Goal: Communication & Community: Answer question/provide support

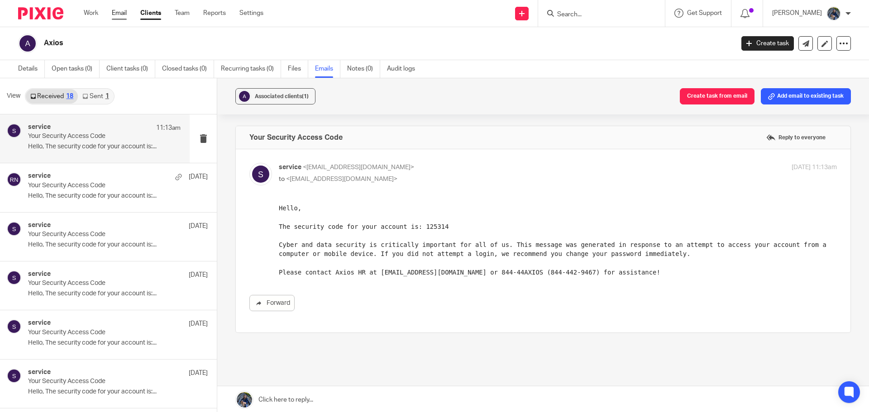
click at [119, 12] on link "Email" at bounding box center [119, 13] width 15 height 9
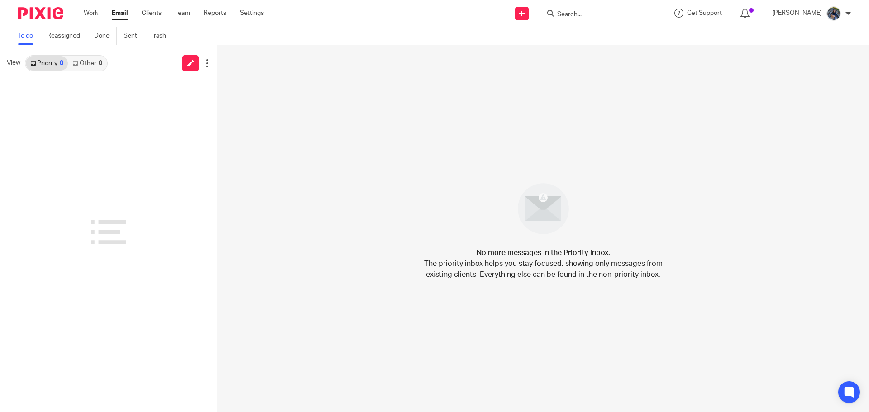
click at [589, 15] on input "Search" at bounding box center [596, 15] width 81 height 8
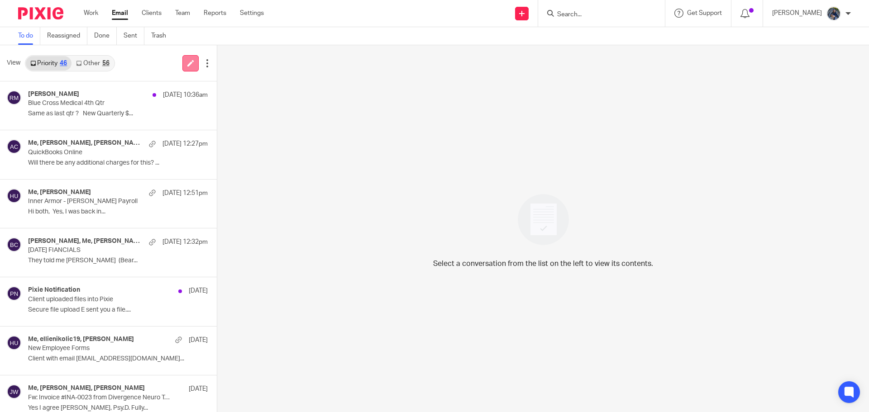
click at [183, 62] on link at bounding box center [190, 63] width 16 height 16
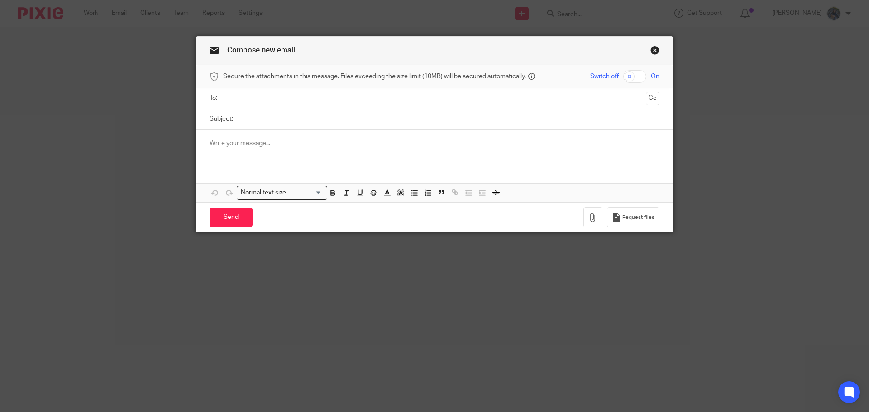
click at [238, 96] on input "text" at bounding box center [434, 98] width 416 height 10
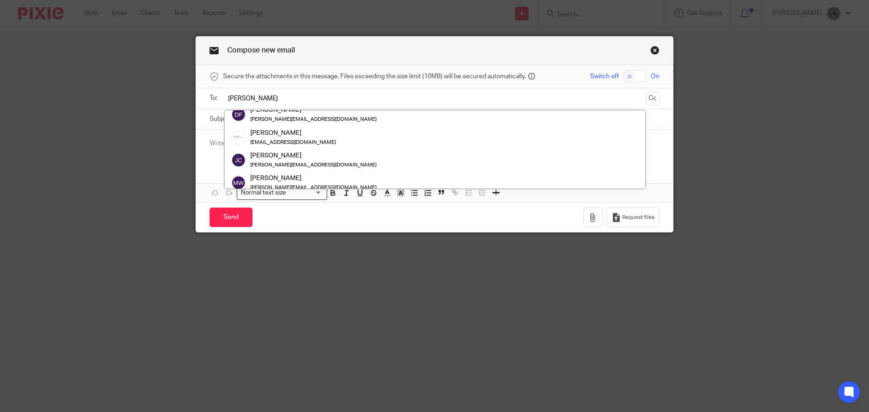
scroll to position [45, 0]
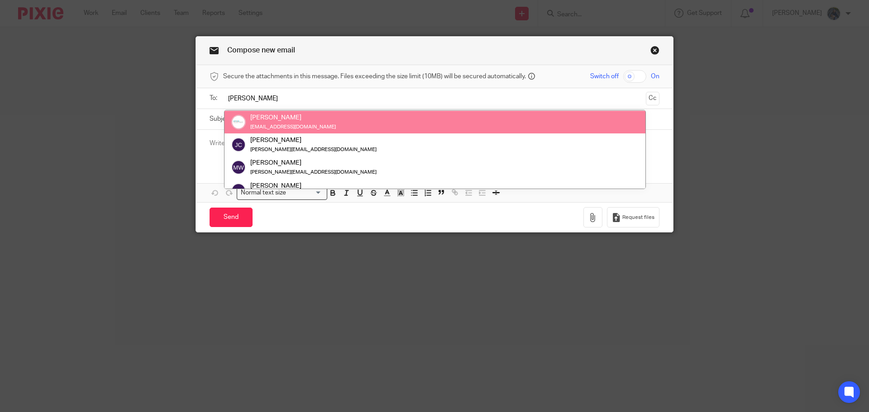
type input "[PERSON_NAME]"
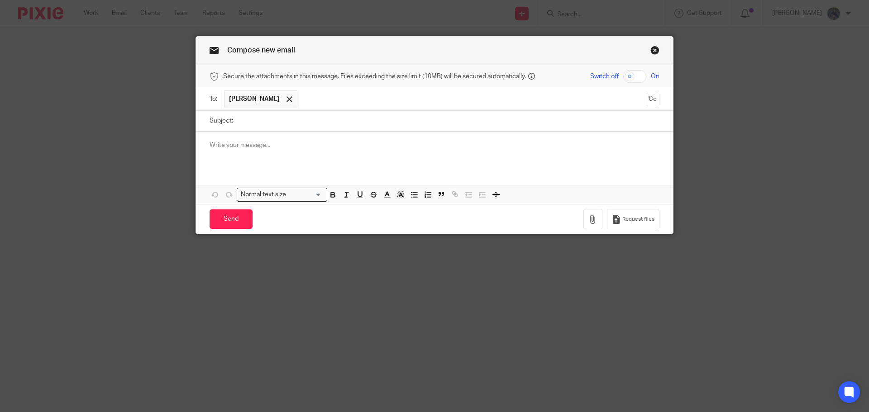
click at [247, 119] on input "Subject:" at bounding box center [449, 121] width 422 height 20
type input "[PERSON_NAME]"
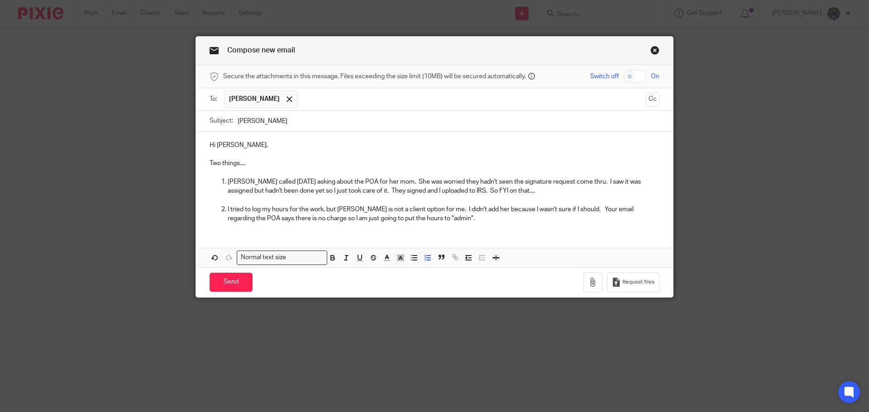
click at [442, 219] on p "I tried to log my hours for the work, but Jan Frantz is not a client option for…" at bounding box center [444, 214] width 432 height 19
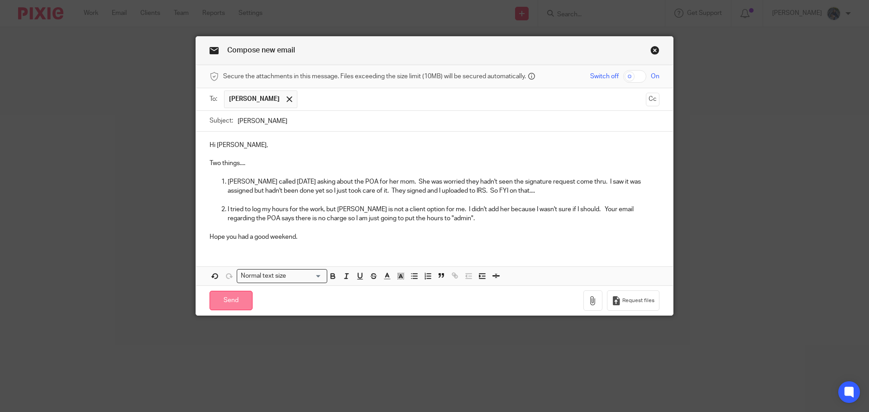
click at [224, 291] on input "Send" at bounding box center [231, 300] width 43 height 19
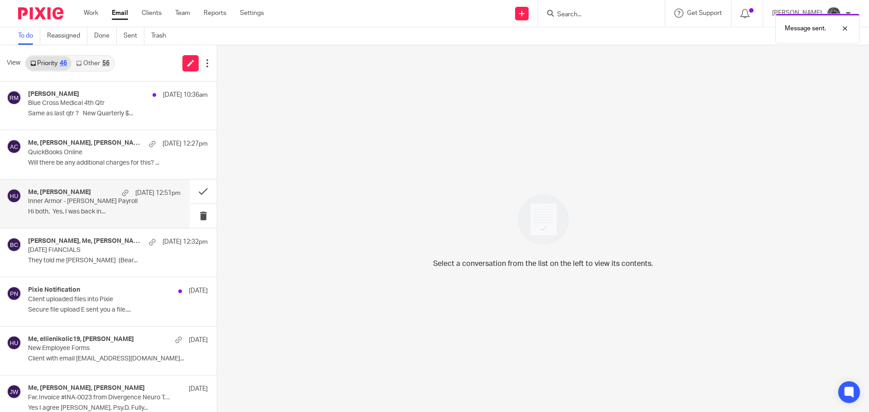
click at [72, 190] on h4 "Me, [PERSON_NAME]" at bounding box center [59, 193] width 63 height 8
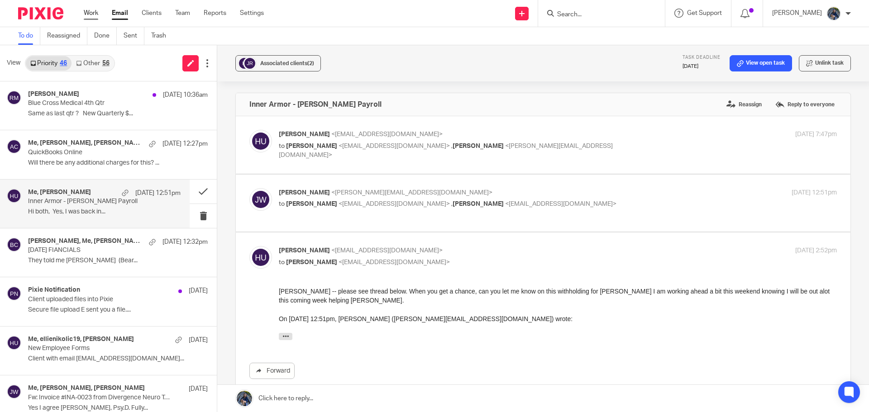
click at [90, 12] on link "Work" at bounding box center [91, 13] width 14 height 9
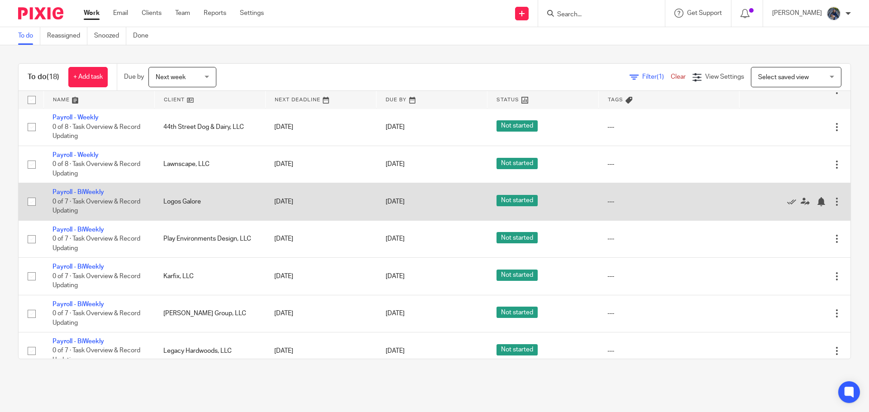
scroll to position [226, 0]
